Goal: Task Accomplishment & Management: Manage account settings

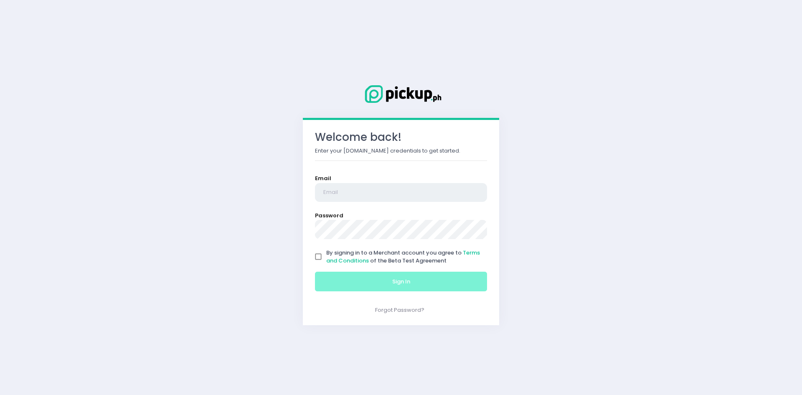
type input "[EMAIL_ADDRESS][DOMAIN_NAME]"
click at [315, 254] on input "By signing in to a Merchant account you agree to Terms and Conditions of the Be…" at bounding box center [318, 257] width 16 height 16
checkbox input "true"
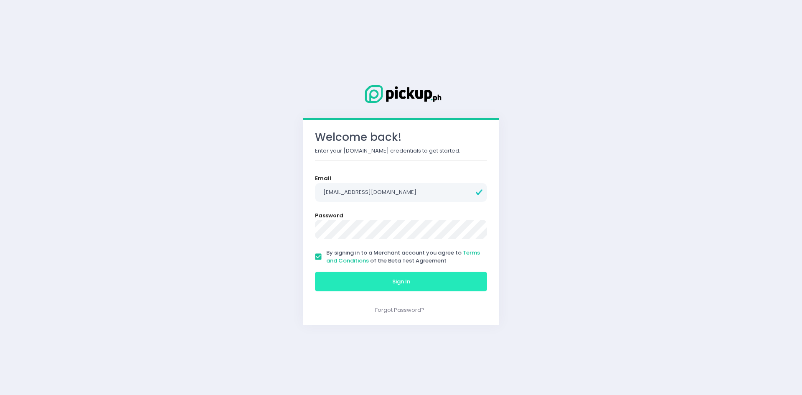
click at [384, 288] on button "Sign In" at bounding box center [401, 282] width 172 height 20
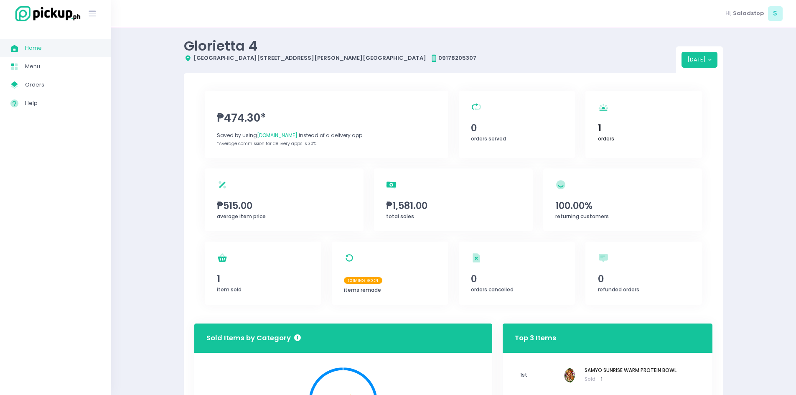
click at [618, 144] on div "orders Created with Sketch. 1 orders" at bounding box center [643, 124] width 117 height 67
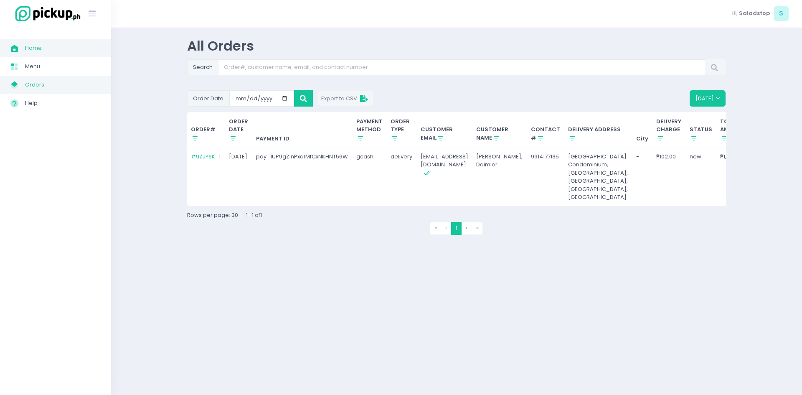
click at [57, 91] on link "My Store Created with Sketch. Orders" at bounding box center [55, 85] width 111 height 18
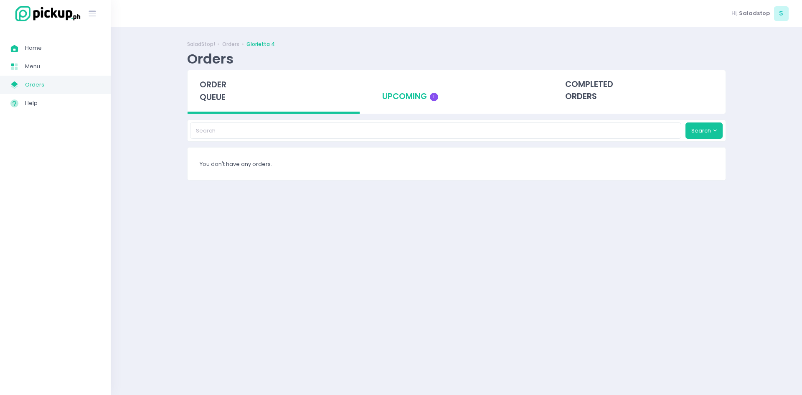
click at [417, 102] on div "upcoming 1" at bounding box center [456, 90] width 173 height 41
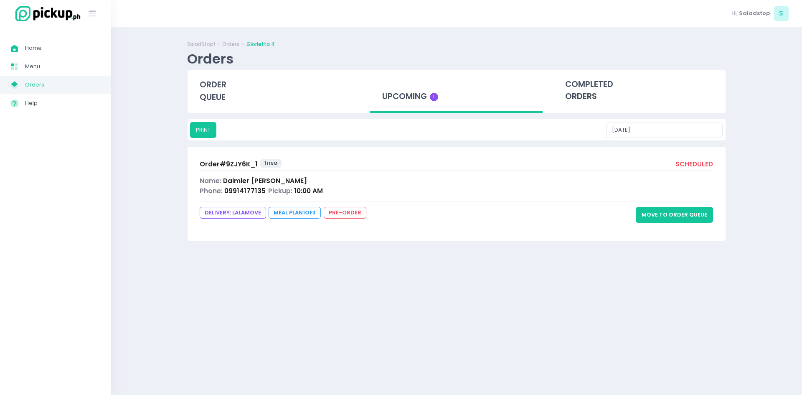
click at [331, 181] on div "Name: [PERSON_NAME] [PERSON_NAME]" at bounding box center [457, 181] width 514 height 10
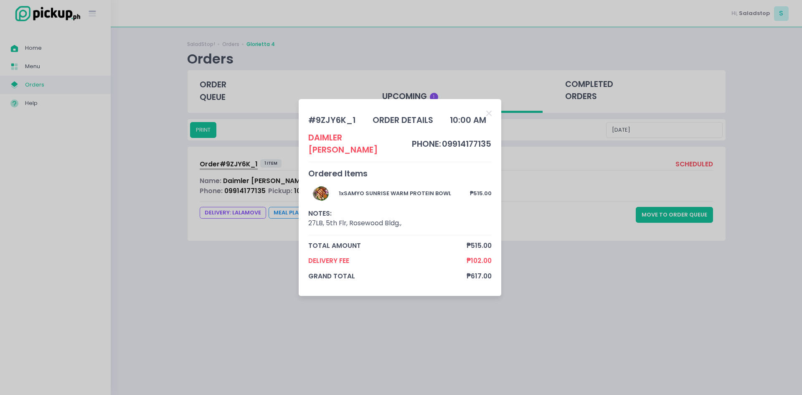
click at [695, 269] on div "# 9ZJY6K_1 order details 10:00 AM Daimler [PERSON_NAME] phone: 09914177135 Orde…" at bounding box center [401, 197] width 802 height 395
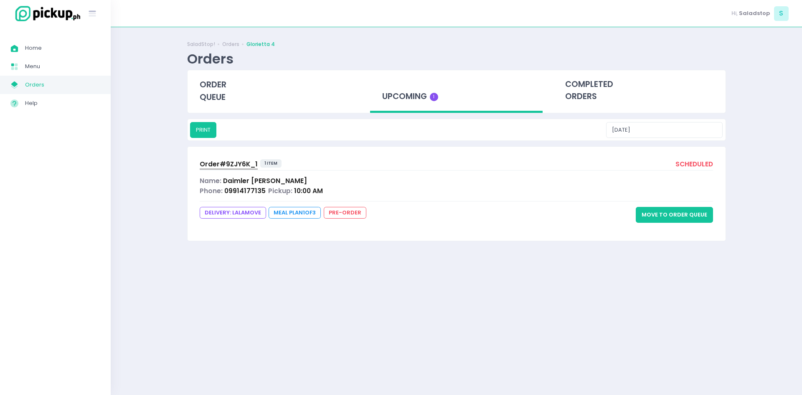
click at [718, 206] on div "Order# 9ZJY6K_1 1 item scheduled Name: Daimler [PERSON_NAME] Phone: 09914177135…" at bounding box center [457, 194] width 538 height 94
click at [690, 219] on button "Move to Order Queue" at bounding box center [674, 215] width 77 height 16
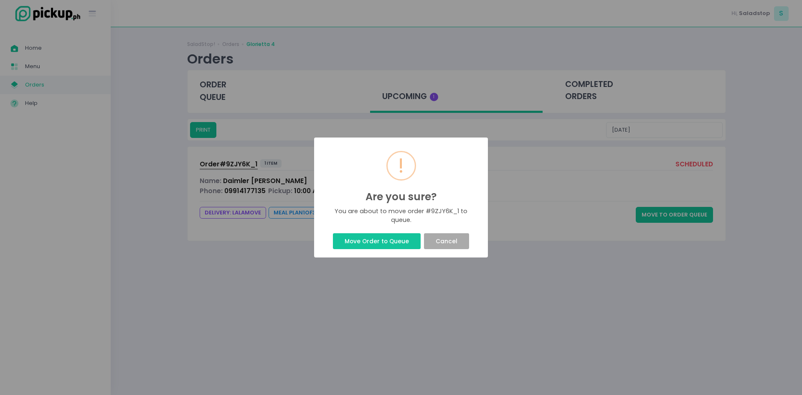
click at [398, 239] on button "Move Order to Queue" at bounding box center [376, 241] width 87 height 16
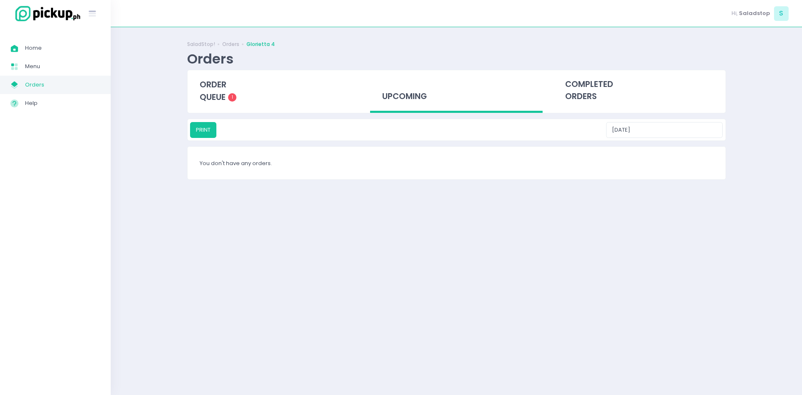
click at [415, 101] on div "upcoming" at bounding box center [456, 91] width 173 height 43
click at [231, 94] on span "1" at bounding box center [232, 97] width 8 height 8
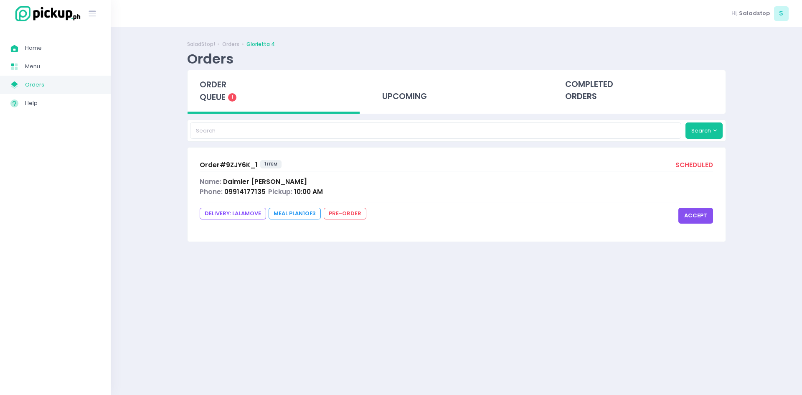
click at [693, 219] on button "accept" at bounding box center [696, 216] width 35 height 16
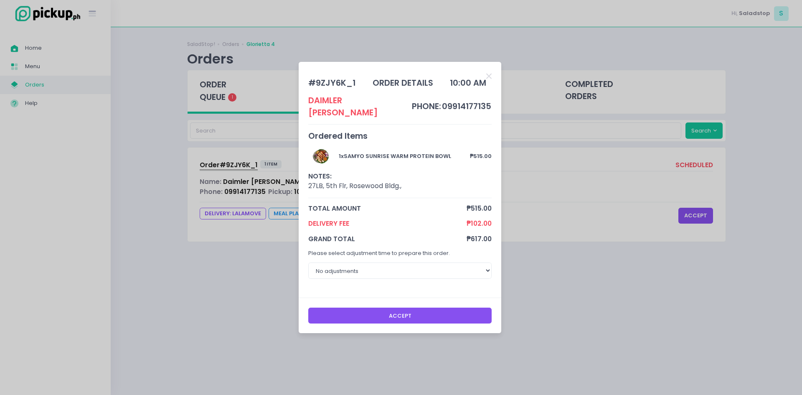
click at [404, 313] on button "Accept" at bounding box center [400, 316] width 184 height 16
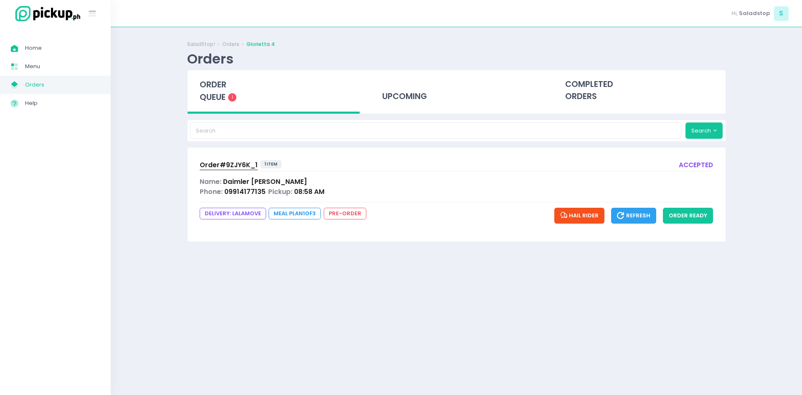
click at [590, 210] on button "Hail Rider" at bounding box center [579, 216] width 51 height 16
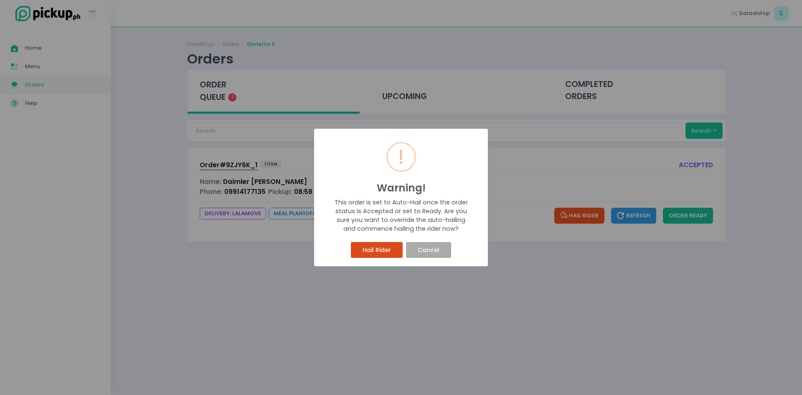
click at [371, 253] on button "Hail Rider" at bounding box center [376, 250] width 51 height 16
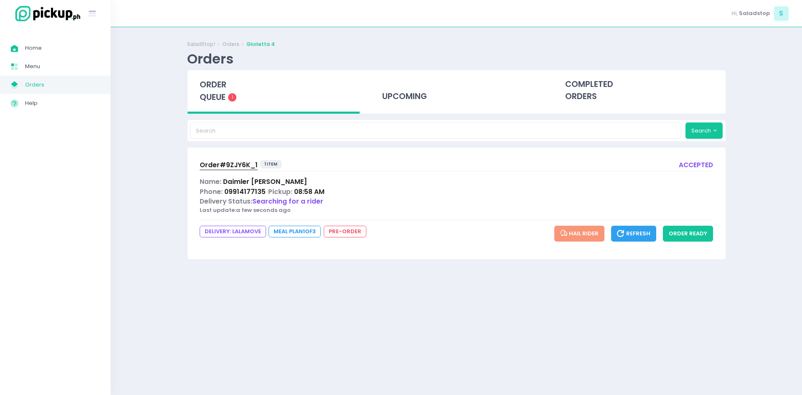
click at [311, 197] on span "Searching for a rider" at bounding box center [287, 201] width 71 height 9
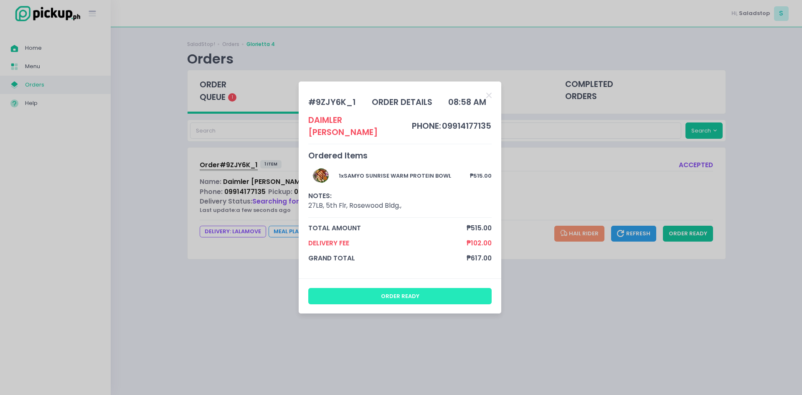
click at [462, 291] on button "order ready" at bounding box center [400, 296] width 184 height 16
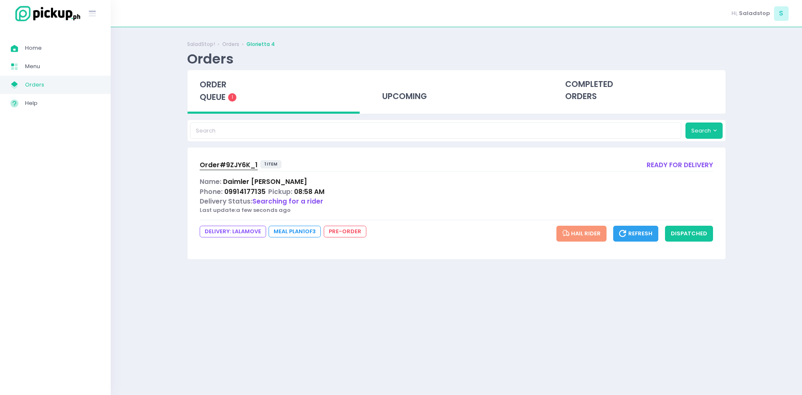
click at [402, 239] on div "Success! × You have successfully updated this order. Ok Cancel" at bounding box center [401, 197] width 802 height 395
click at [228, 198] on span "Delivery Status:" at bounding box center [226, 201] width 53 height 9
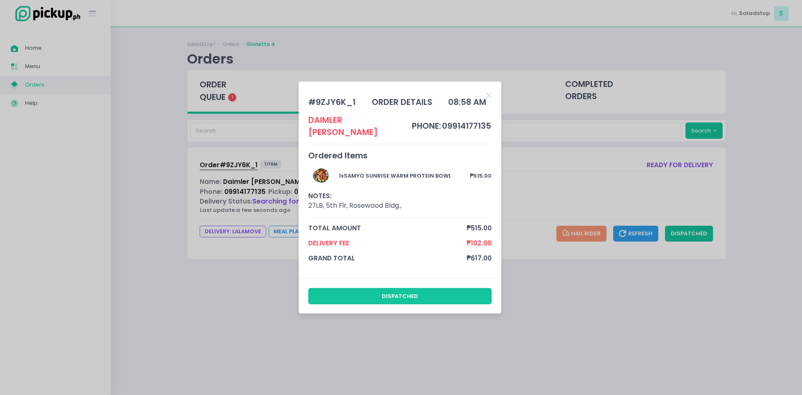
click at [228, 198] on div "# 9ZJY6K_1 order details 08:58 AM Daimler [PERSON_NAME] phone: 09914177135 Orde…" at bounding box center [401, 197] width 802 height 395
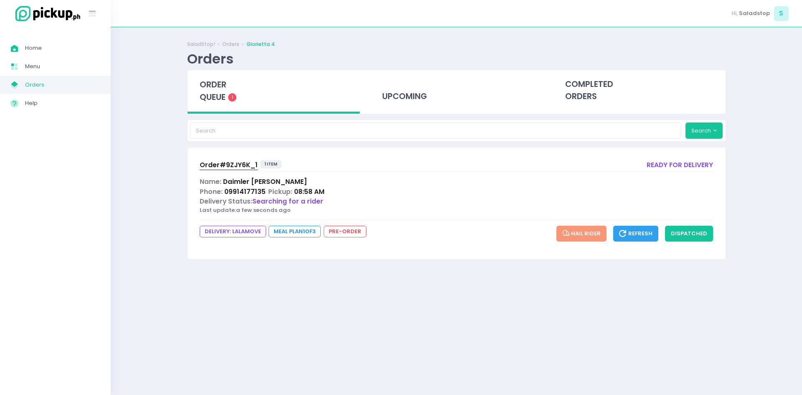
click at [228, 198] on span "Delivery Status:" at bounding box center [226, 201] width 53 height 9
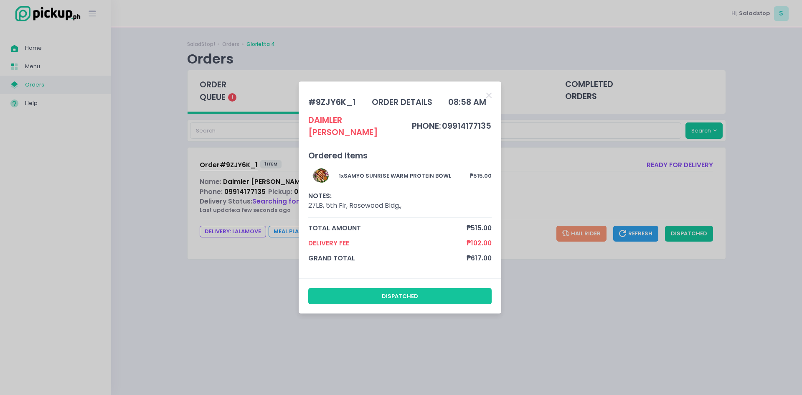
click at [228, 198] on div "# 9ZJY6K_1 order details 08:58 AM Daimler [PERSON_NAME] phone: 09914177135 Orde…" at bounding box center [401, 197] width 802 height 395
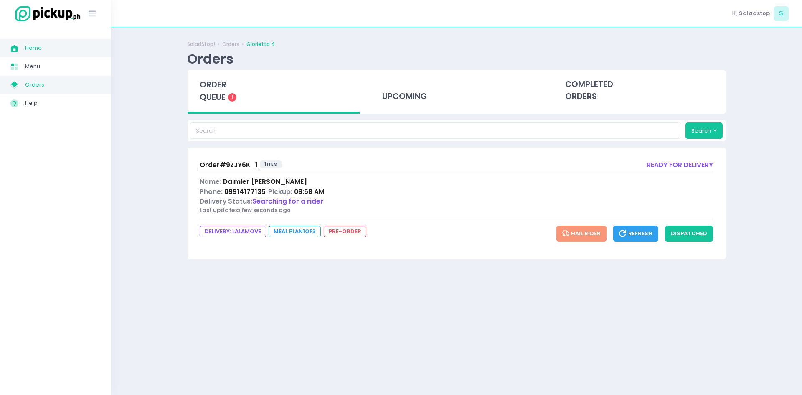
click at [73, 48] on span "Home" at bounding box center [62, 48] width 75 height 11
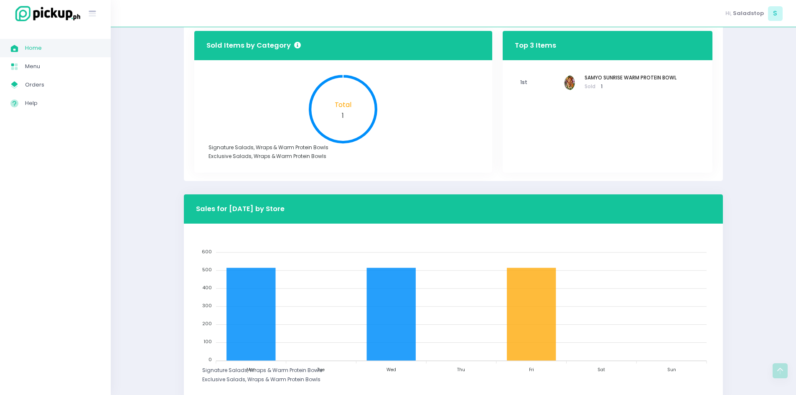
scroll to position [325, 0]
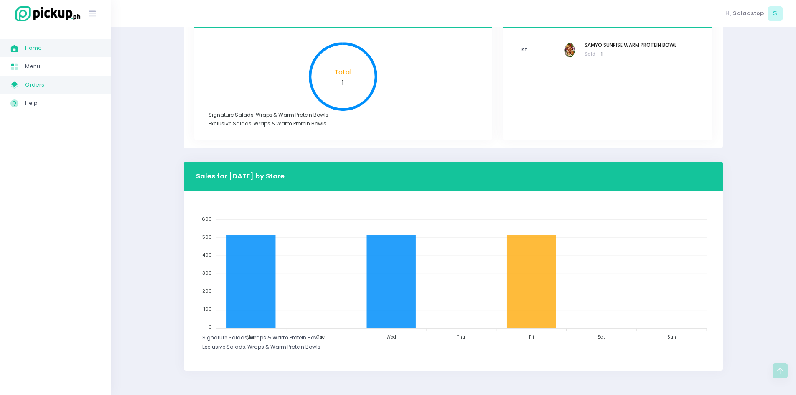
click at [56, 81] on span "Orders" at bounding box center [62, 84] width 75 height 11
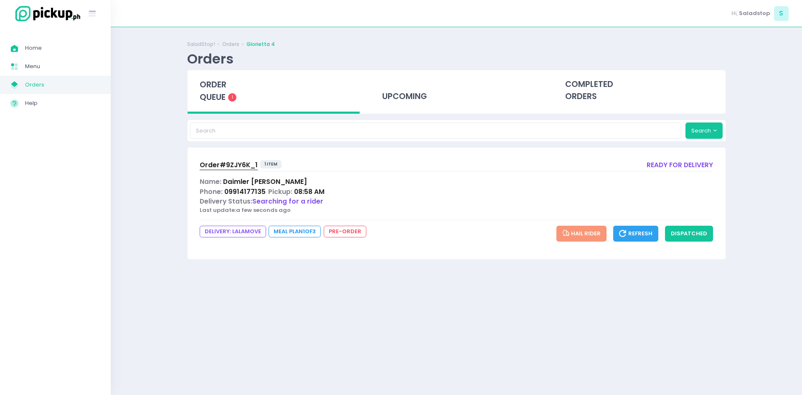
click at [232, 168] on span "Order# 9ZJY6K_1" at bounding box center [229, 164] width 58 height 9
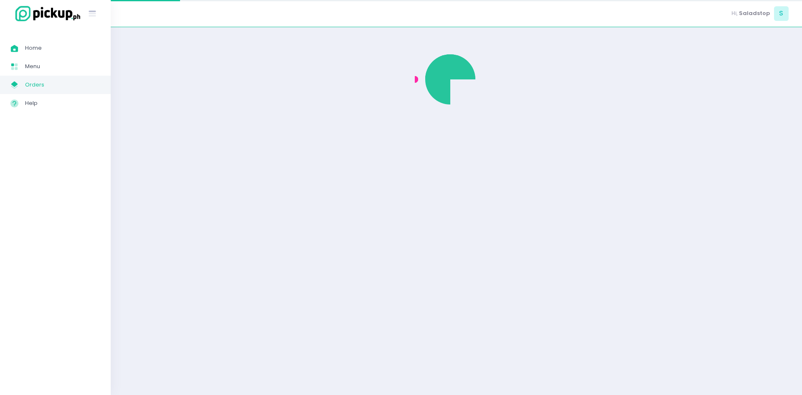
click at [232, 168] on div at bounding box center [456, 211] width 539 height 347
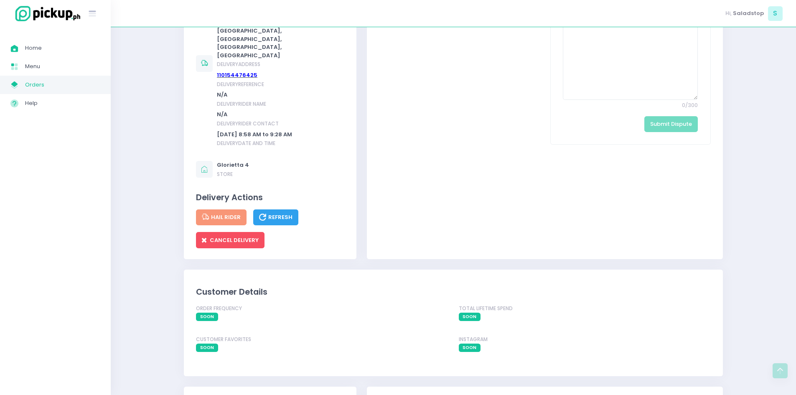
scroll to position [585, 0]
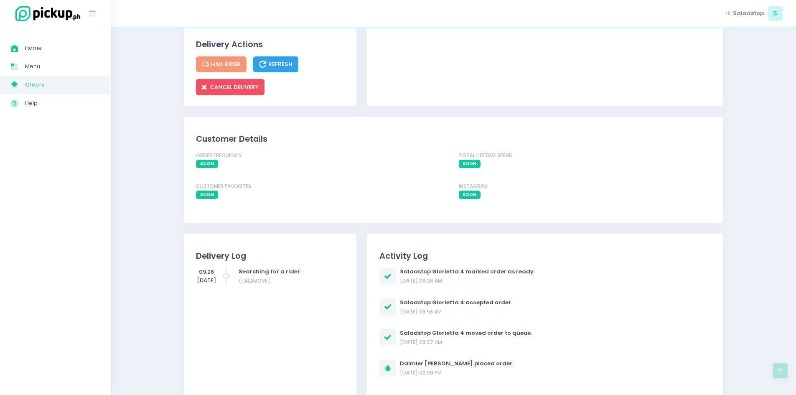
drag, startPoint x: 278, startPoint y: 51, endPoint x: 412, endPoint y: 144, distance: 163.3
click at [271, 56] on button "Refresh" at bounding box center [275, 64] width 45 height 16
